Goal: Navigation & Orientation: Find specific page/section

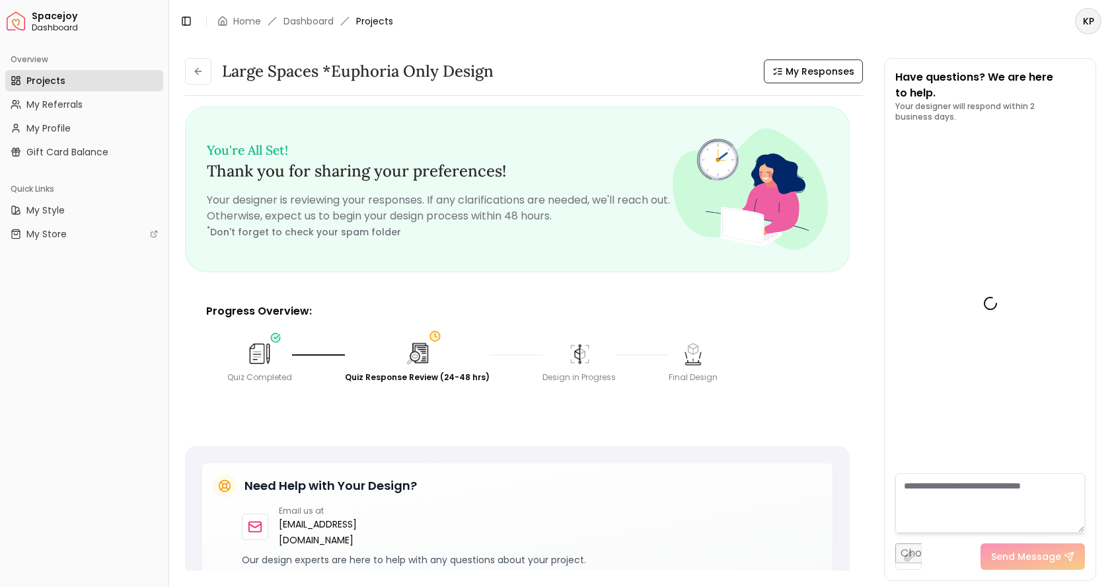
scroll to position [1523, 0]
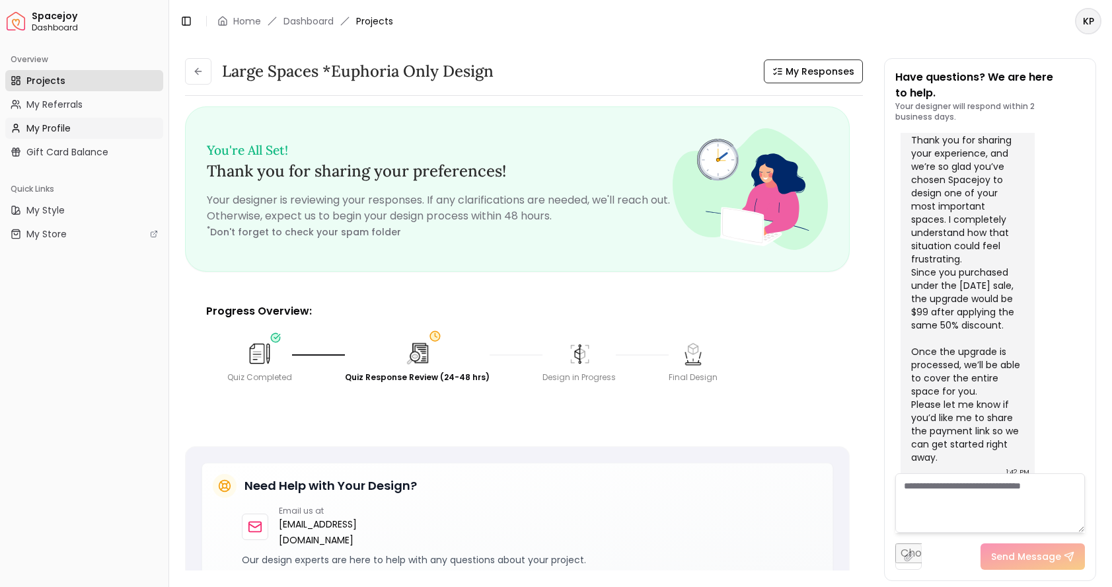
click at [80, 130] on link "My Profile" at bounding box center [84, 128] width 158 height 21
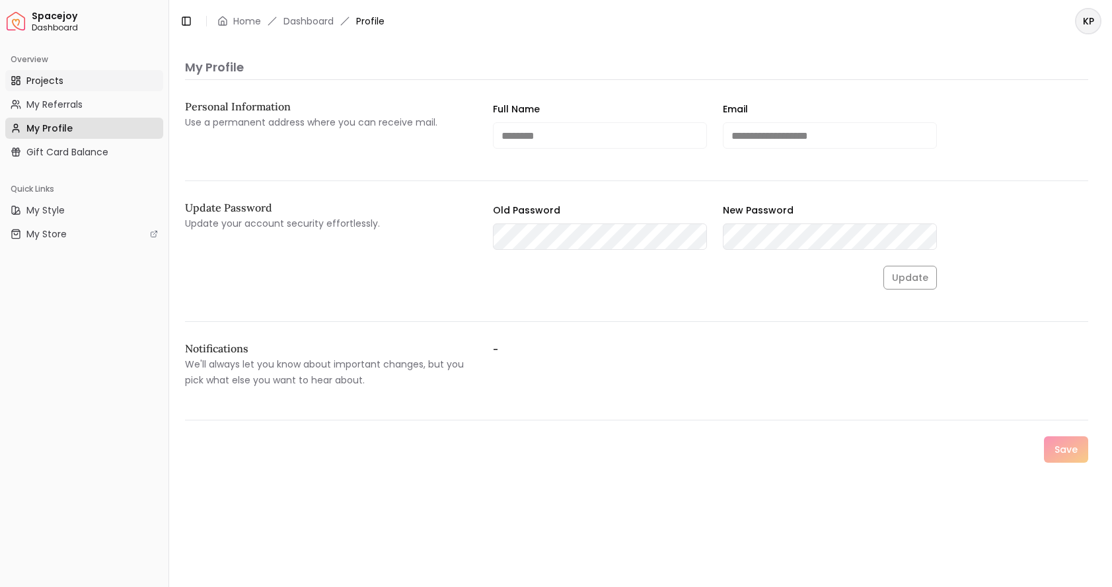
click at [77, 83] on link "Projects" at bounding box center [84, 80] width 158 height 21
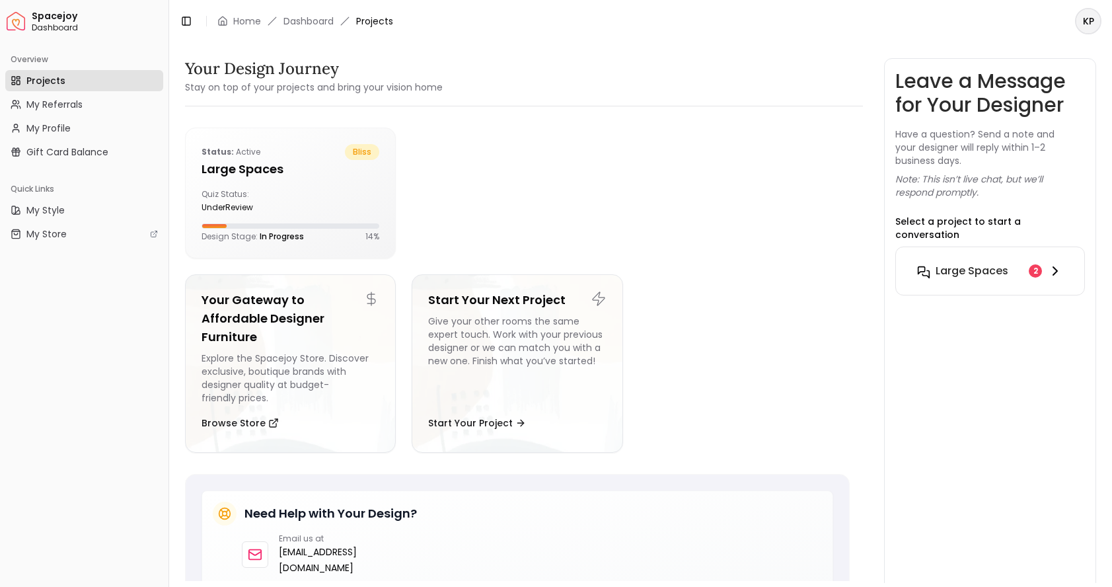
click at [957, 263] on h6 "Large Spaces" at bounding box center [971, 271] width 73 height 16
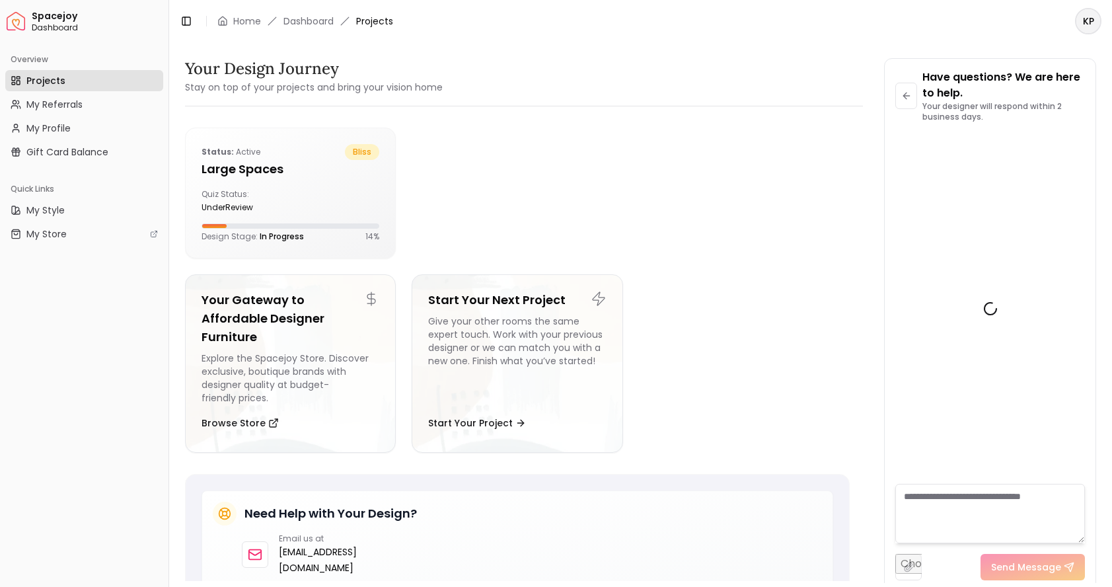
scroll to position [1512, 0]
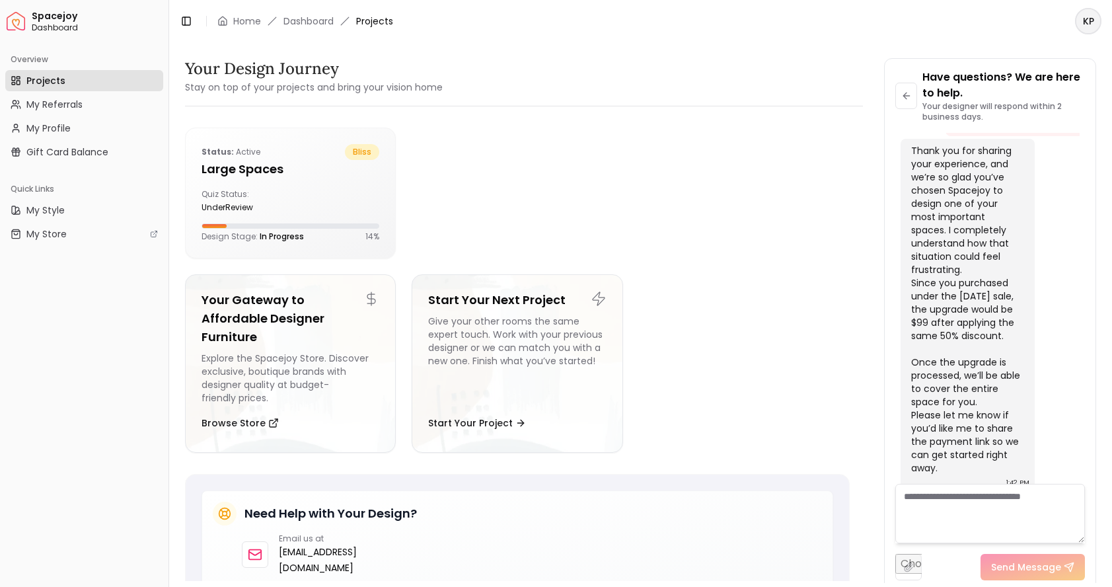
click at [1090, 26] on html "Spacejoy Dashboard Overview Projects My Referrals My Profile Gift Card Balance …" at bounding box center [556, 293] width 1112 height 587
click at [795, 73] on html "Spacejoy Dashboard Overview Projects My Referrals My Profile Gift Card Balance …" at bounding box center [556, 293] width 1112 height 587
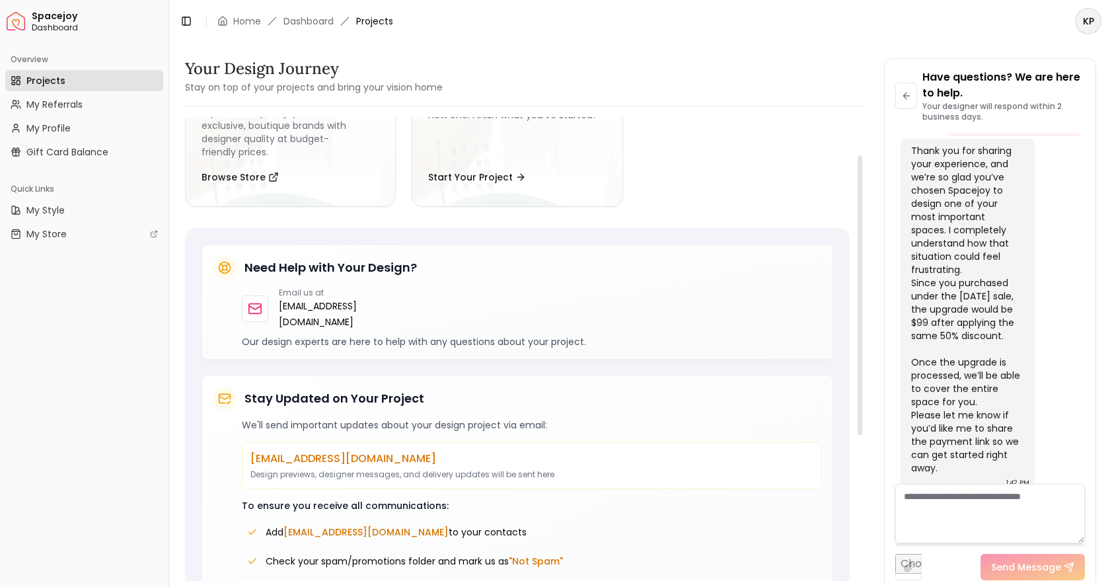
scroll to position [0, 0]
